Goal: Find specific page/section: Find specific page/section

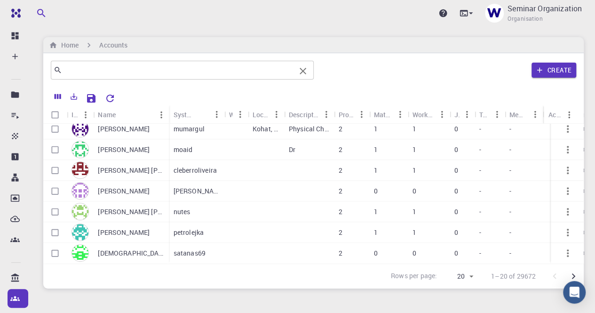
click at [197, 71] on input "text" at bounding box center [178, 70] width 233 height 13
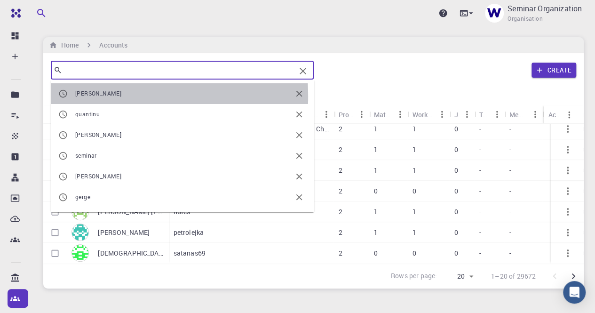
click at [86, 96] on span "[PERSON_NAME]" at bounding box center [98, 93] width 46 height 8
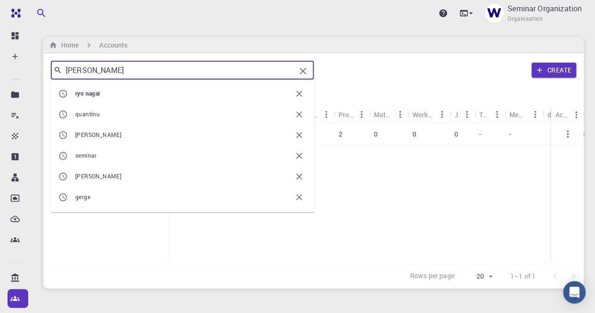
drag, startPoint x: 110, startPoint y: 72, endPoint x: 62, endPoint y: 73, distance: 48.0
click at [62, 73] on input "[PERSON_NAME]" at bounding box center [178, 70] width 233 height 13
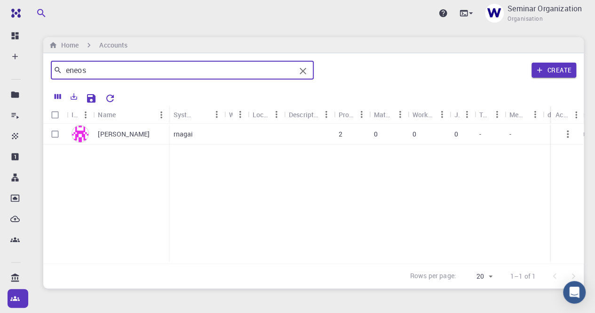
type input "eneos"
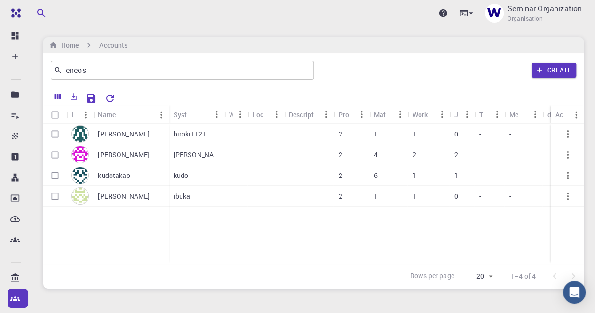
click at [132, 150] on p "[PERSON_NAME]" at bounding box center [124, 154] width 52 height 9
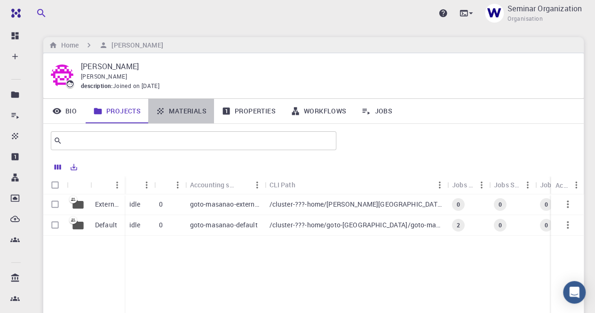
click at [185, 106] on link "Materials" at bounding box center [181, 111] width 66 height 24
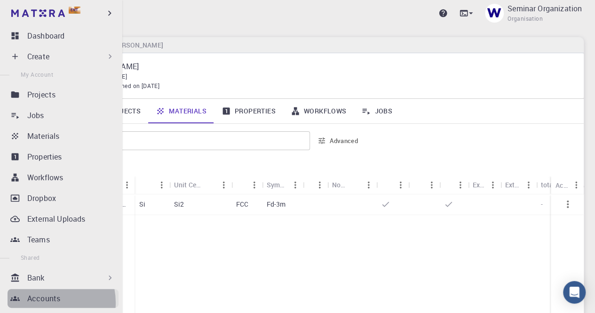
click at [43, 303] on p "Accounts" at bounding box center [43, 298] width 33 height 11
